Goal: Information Seeking & Learning: Learn about a topic

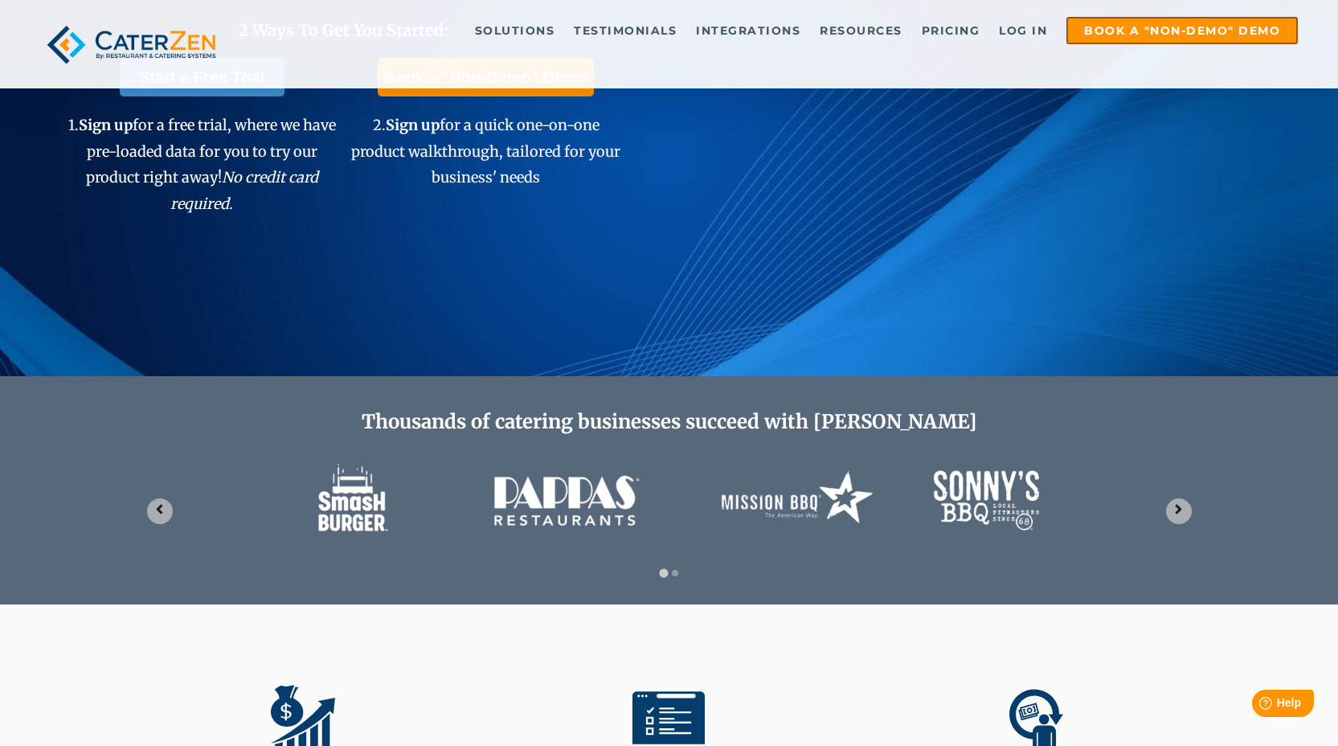
scroll to position [345, 0]
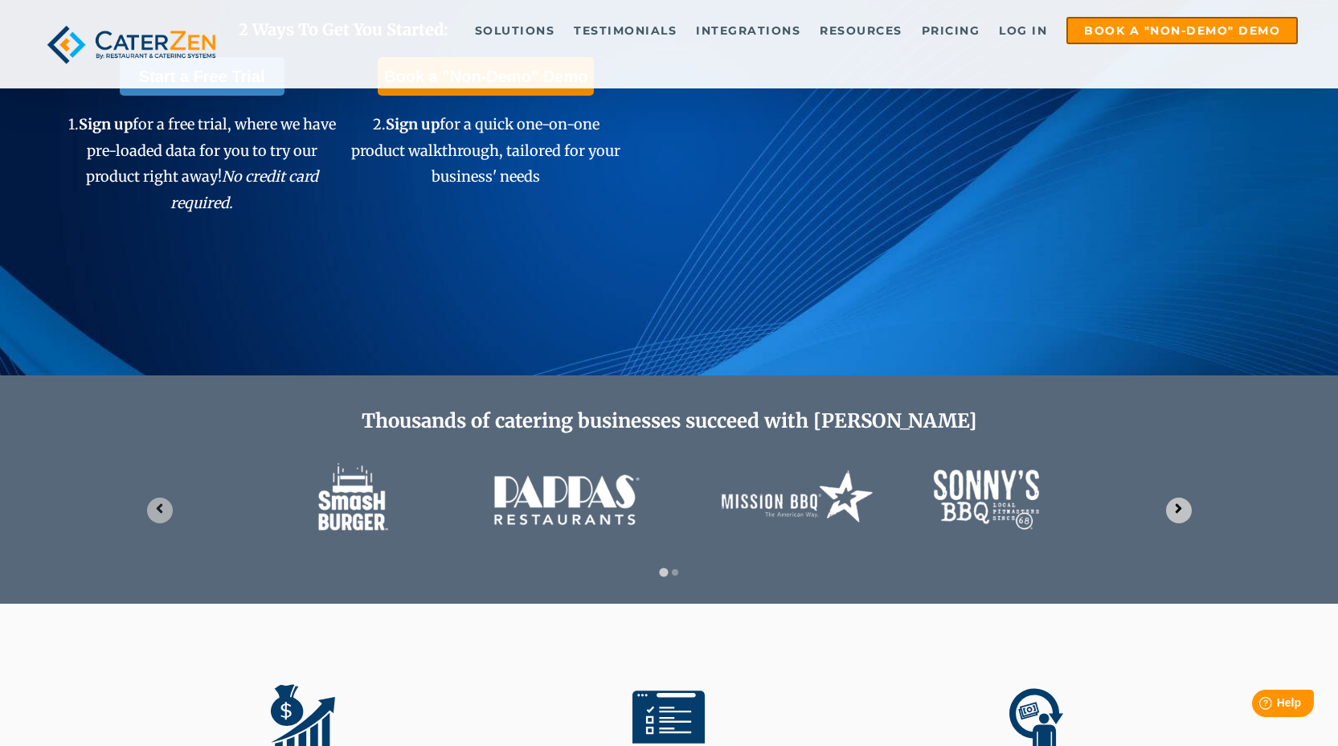
click at [1181, 509] on icon "Next slide" at bounding box center [1178, 508] width 15 height 15
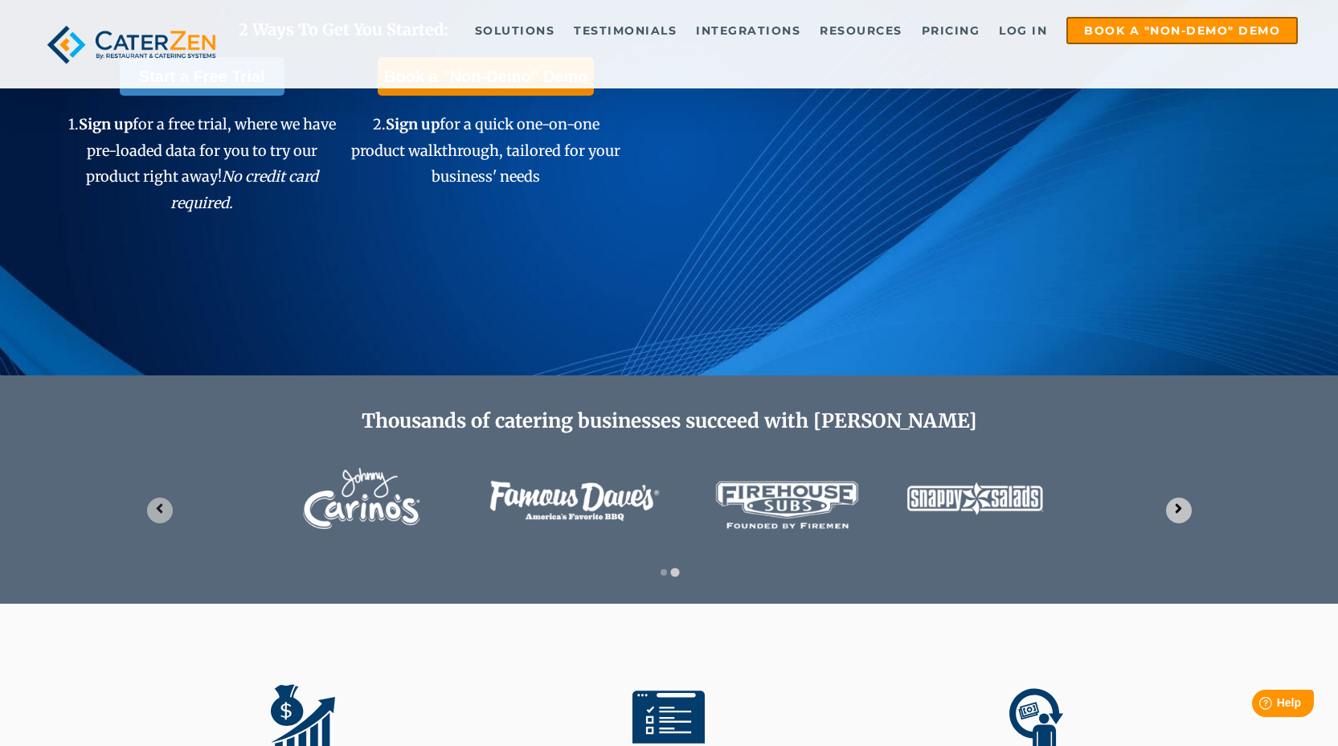
click at [1181, 509] on icon "Go to first slide" at bounding box center [1178, 508] width 15 height 15
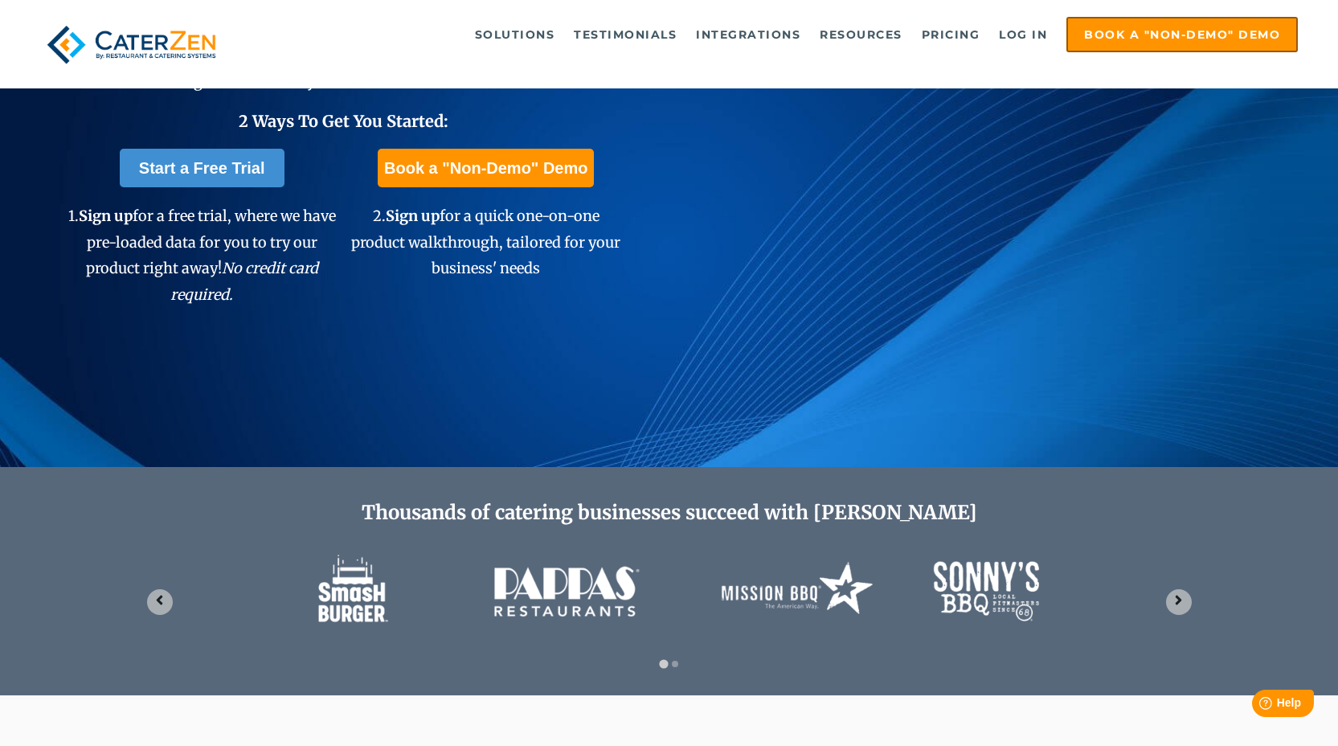
scroll to position [0, 0]
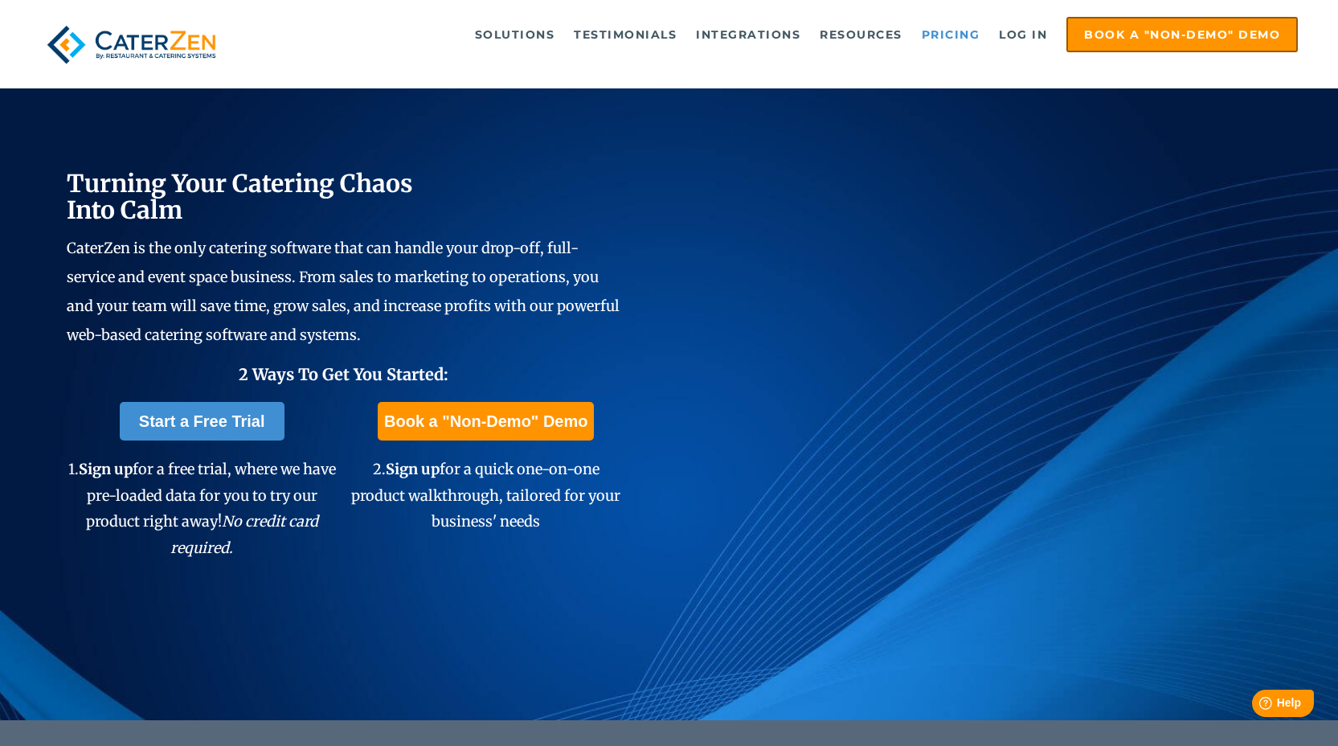
click at [942, 31] on link "Pricing" at bounding box center [951, 34] width 75 height 32
click at [1179, 31] on link "Book a "Non-Demo" Demo" at bounding box center [1182, 34] width 231 height 35
